Goal: Task Accomplishment & Management: Manage account settings

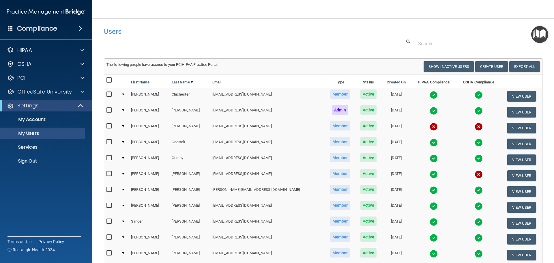
select select "20"
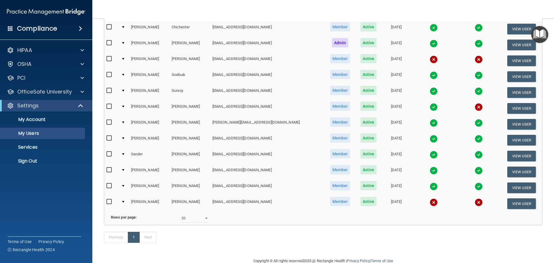
scroll to position [87, 0]
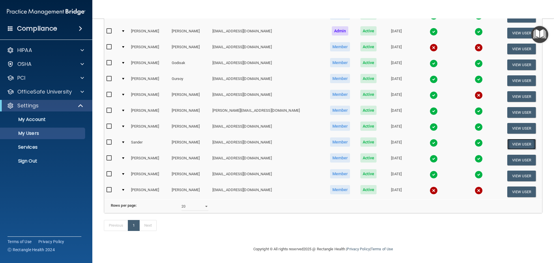
click at [518, 139] on button "View User" at bounding box center [522, 144] width 29 height 11
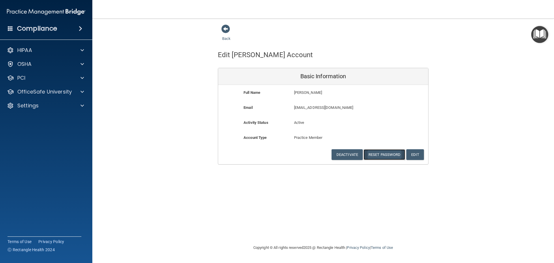
click at [390, 151] on button "Reset Password" at bounding box center [385, 154] width 42 height 11
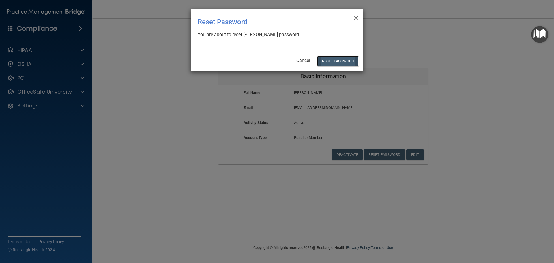
click at [335, 61] on button "Reset Password" at bounding box center [338, 61] width 42 height 11
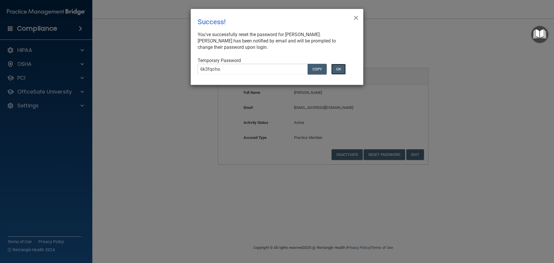
click at [336, 68] on button "OK" at bounding box center [338, 69] width 14 height 11
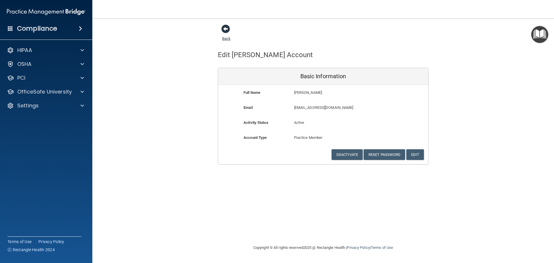
click at [223, 29] on span at bounding box center [225, 29] width 9 height 9
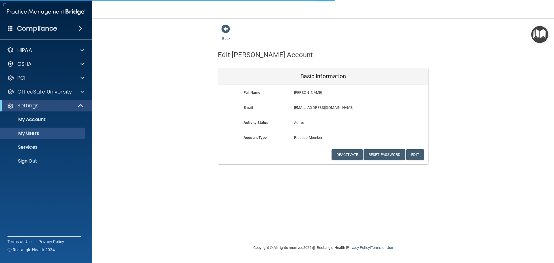
select select "20"
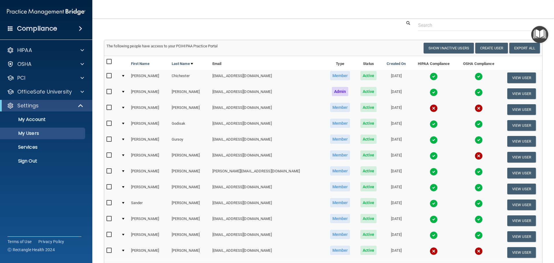
scroll to position [29, 0]
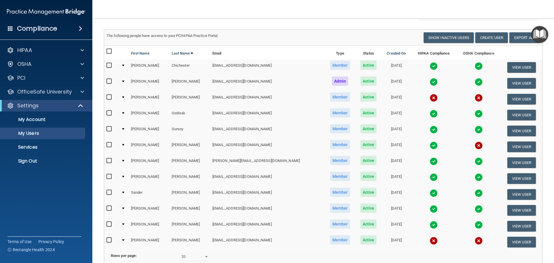
click at [430, 207] on img at bounding box center [434, 209] width 8 height 8
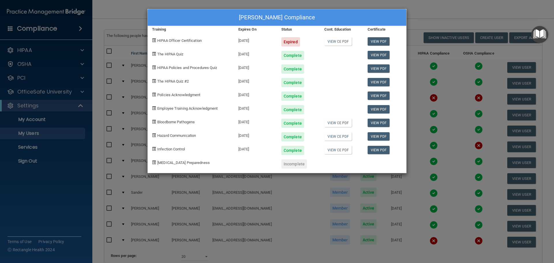
click at [440, 13] on div "[PERSON_NAME] Compliance Training Expires On Status Cont. Education Certificate…" at bounding box center [277, 131] width 554 height 263
